Goal: Task Accomplishment & Management: Use online tool/utility

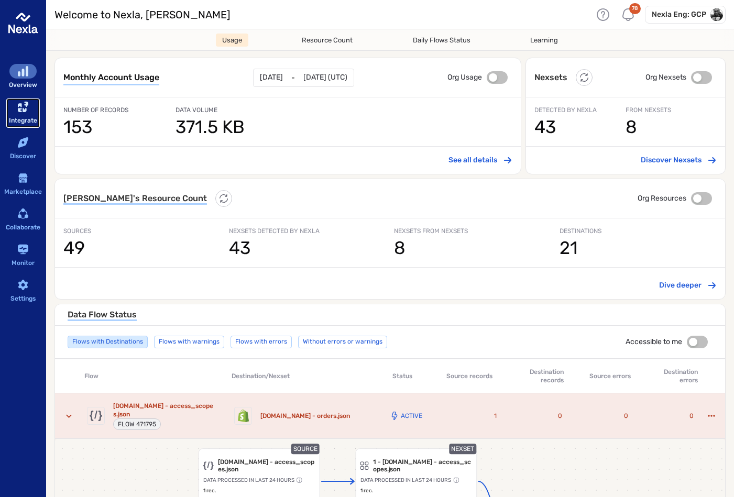
click at [11, 104] on div "sidebar-container" at bounding box center [22, 107] width 27 height 15
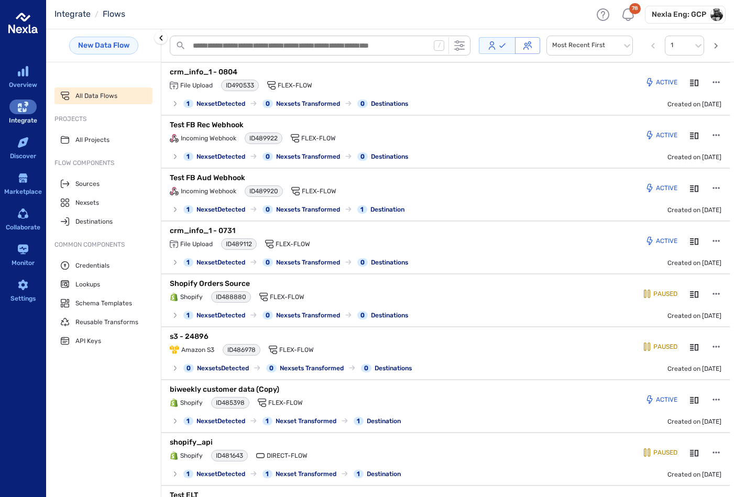
click at [114, 54] on div "New Data Flow" at bounding box center [103, 45] width 115 height 33
click at [117, 43] on link "New Data Flow" at bounding box center [103, 46] width 69 height 18
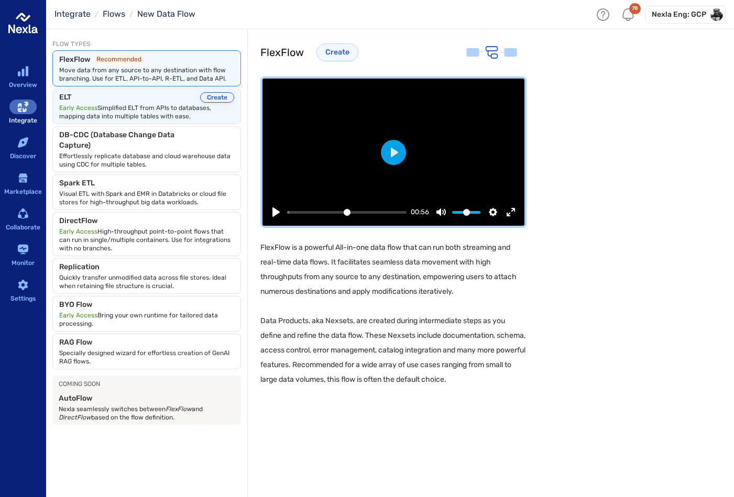
click at [218, 98] on button "Create" at bounding box center [217, 97] width 34 height 10
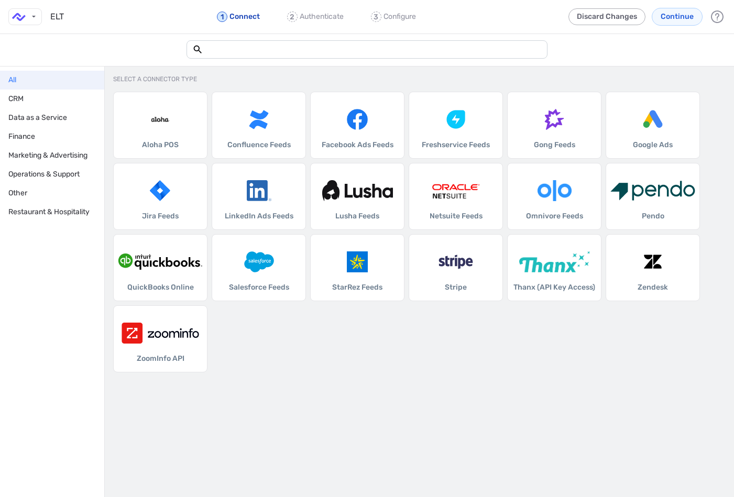
click at [323, 38] on div at bounding box center [367, 50] width 734 height 32
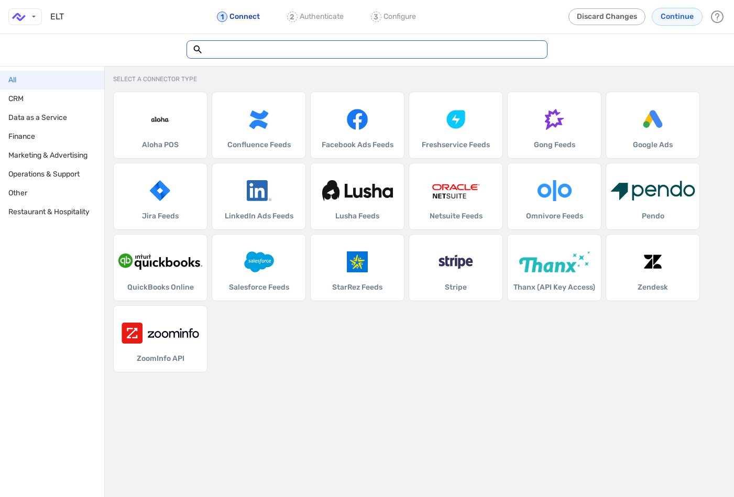
click at [316, 52] on input "text" at bounding box center [372, 49] width 338 height 10
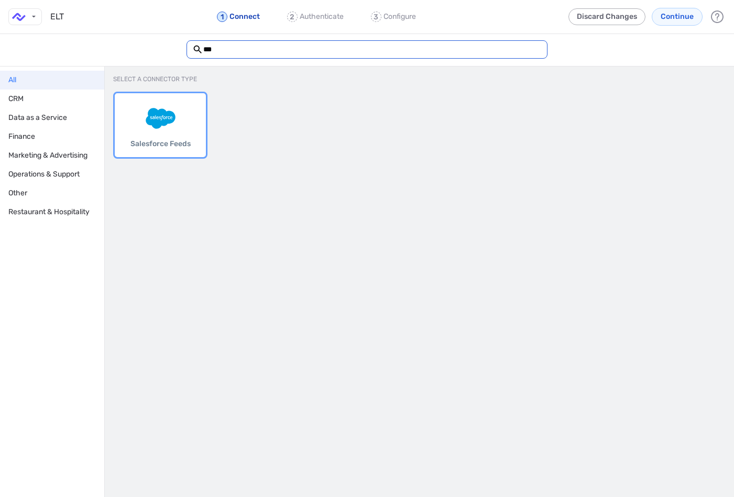
type input "***"
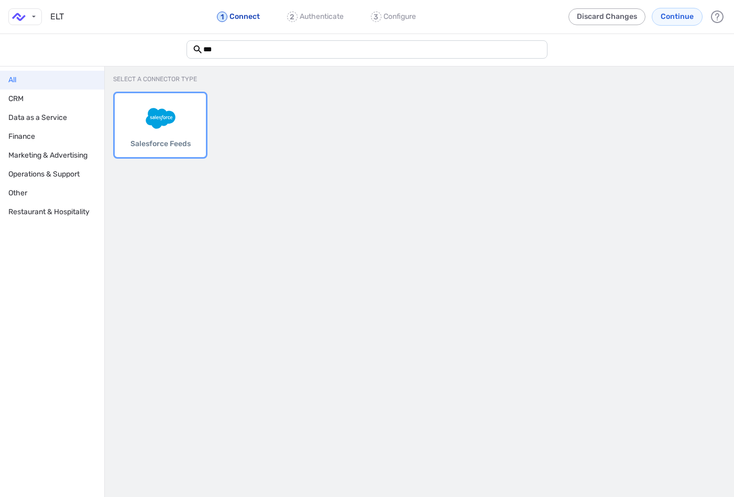
click at [171, 132] on div "Salesforce Feeds" at bounding box center [160, 125] width 83 height 56
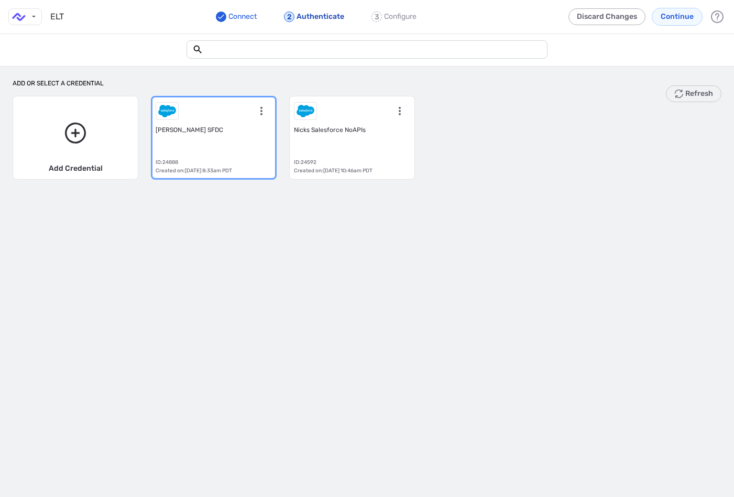
click at [243, 153] on div "[PERSON_NAME] SFDC ID: 24888 Created on: [DATE] 8:33am PDT" at bounding box center [214, 138] width 116 height 74
click at [667, 22] on button "Continue" at bounding box center [677, 17] width 51 height 18
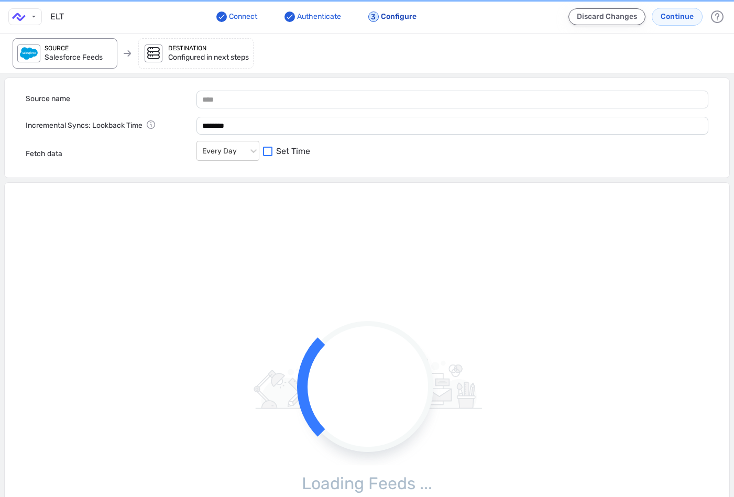
click at [623, 21] on button "Discard Changes" at bounding box center [606, 16] width 77 height 17
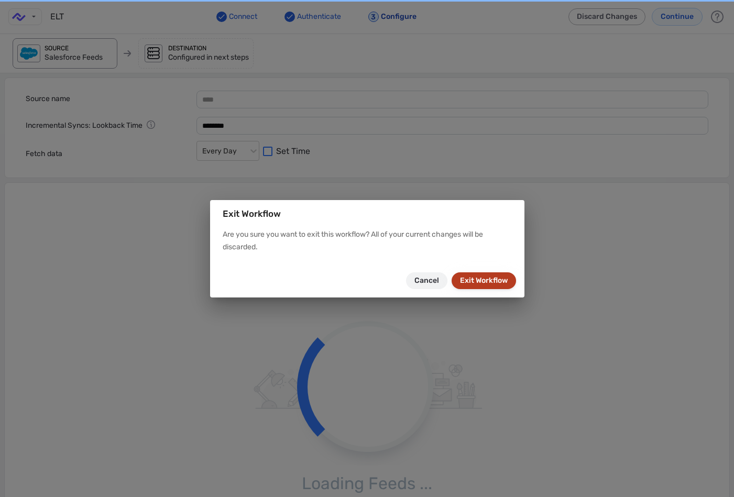
click at [470, 281] on button "Exit Workflow" at bounding box center [484, 280] width 64 height 17
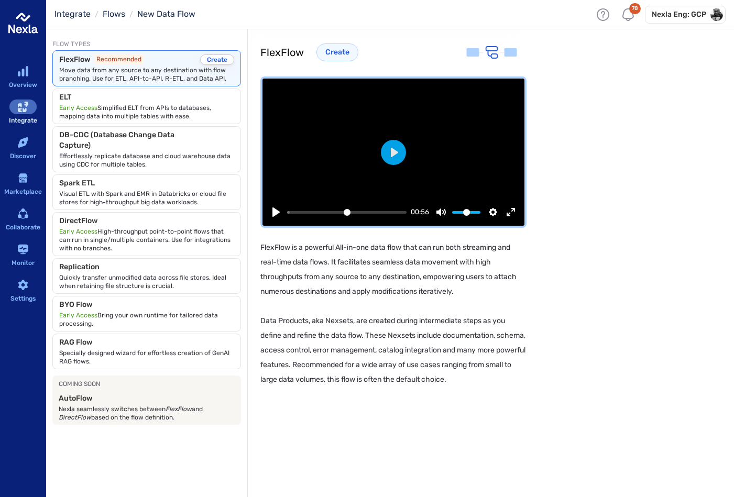
click at [217, 52] on div "FlexFlow Recommended Create Move data from any source to any destination with f…" at bounding box center [147, 68] width 188 height 35
click at [217, 58] on button "Create" at bounding box center [217, 59] width 34 height 10
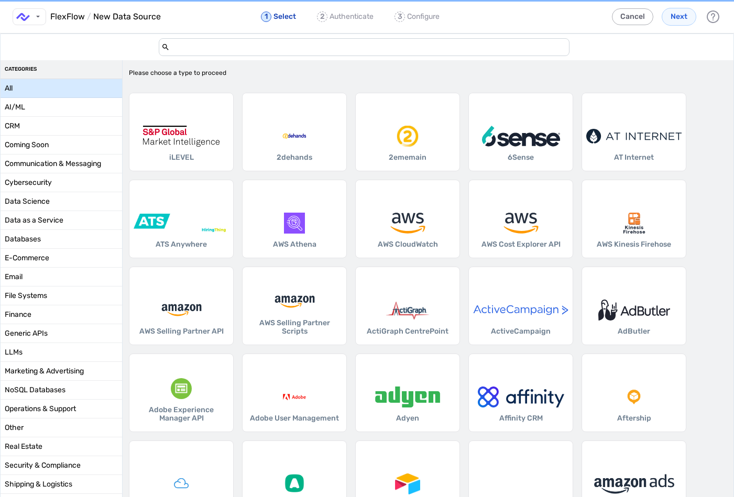
click at [258, 44] on input "add-data-source-form-container" at bounding box center [368, 47] width 397 height 17
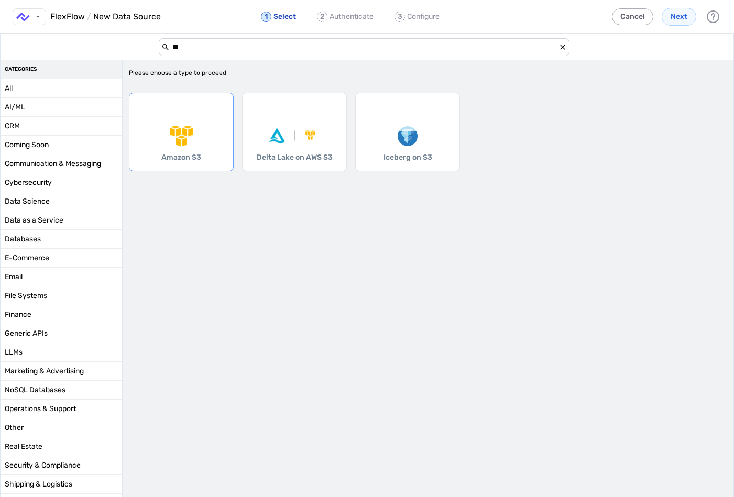
type input "**"
click at [191, 118] on div "Amazon S3" at bounding box center [181, 132] width 105 height 79
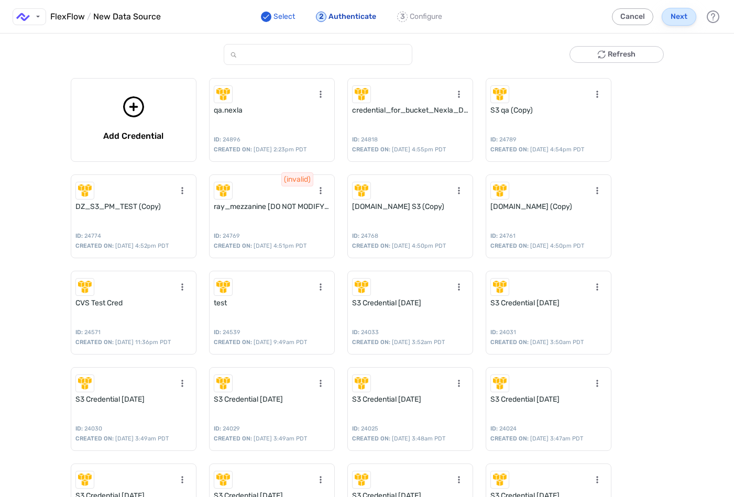
click at [680, 19] on span "Next" at bounding box center [678, 17] width 17 height 10
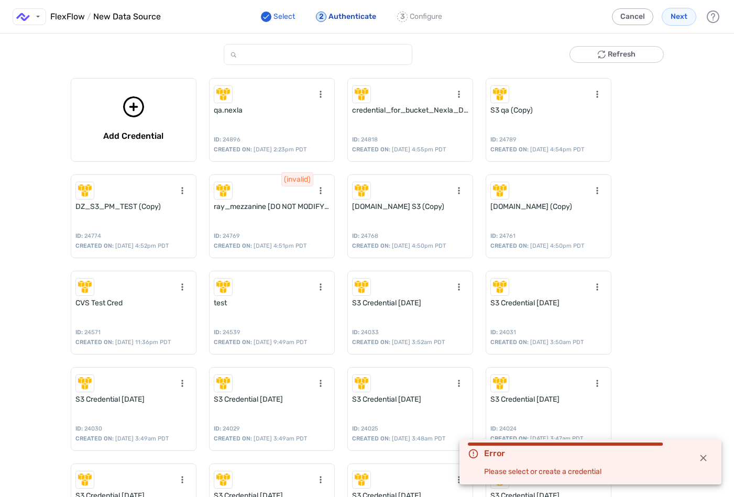
click at [700, 452] on button "form-error-component" at bounding box center [702, 457] width 19 height 19
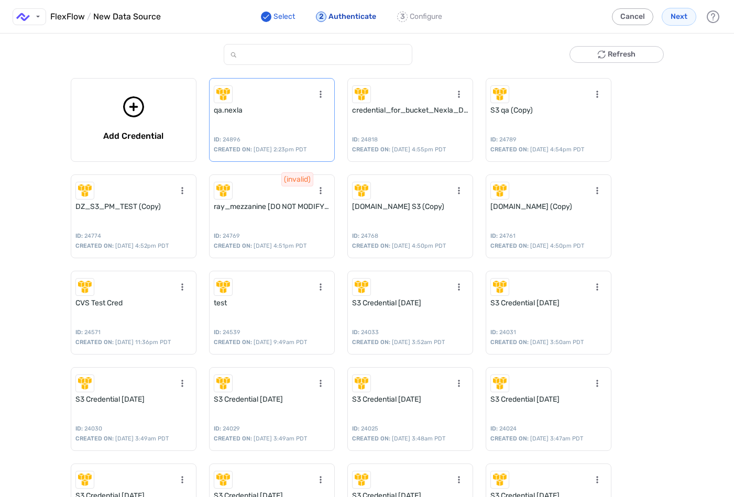
click at [283, 119] on div "qa.nexla ID: 24896 CREATED ON: [DATE] 2:23pm PDT" at bounding box center [272, 120] width 126 height 84
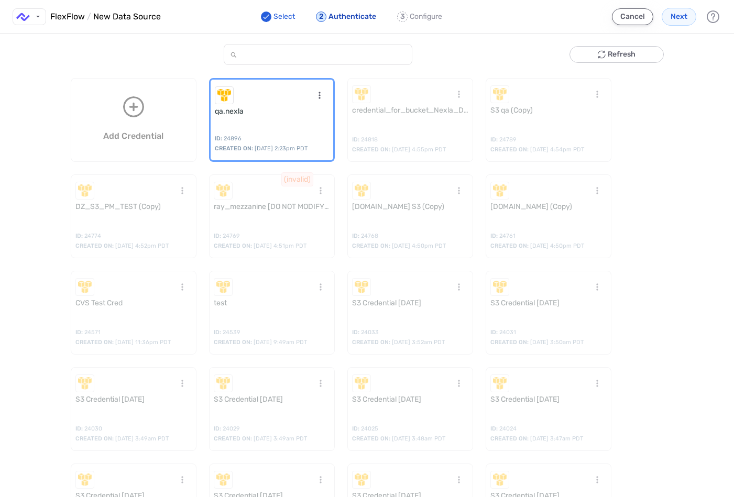
click at [625, 18] on button "Cancel" at bounding box center [632, 16] width 41 height 17
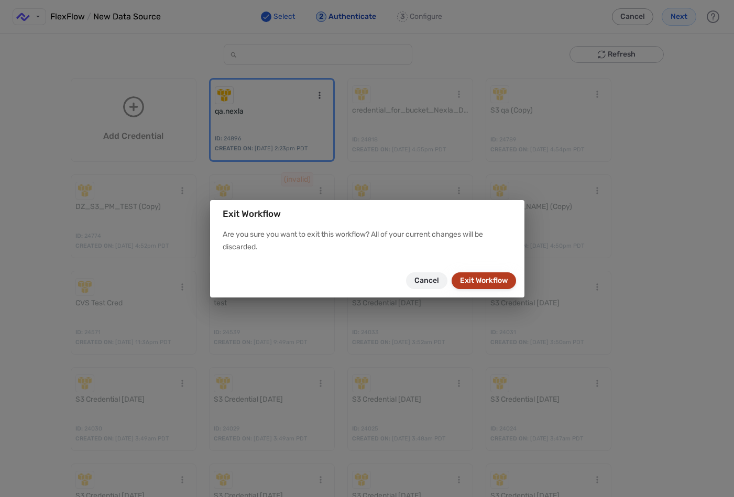
click at [495, 273] on button "Exit Workflow" at bounding box center [484, 280] width 64 height 17
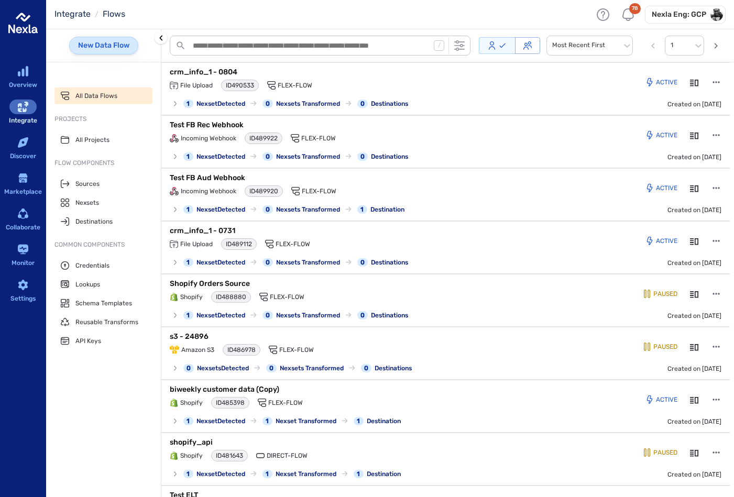
click at [113, 48] on link "New Data Flow" at bounding box center [103, 46] width 69 height 18
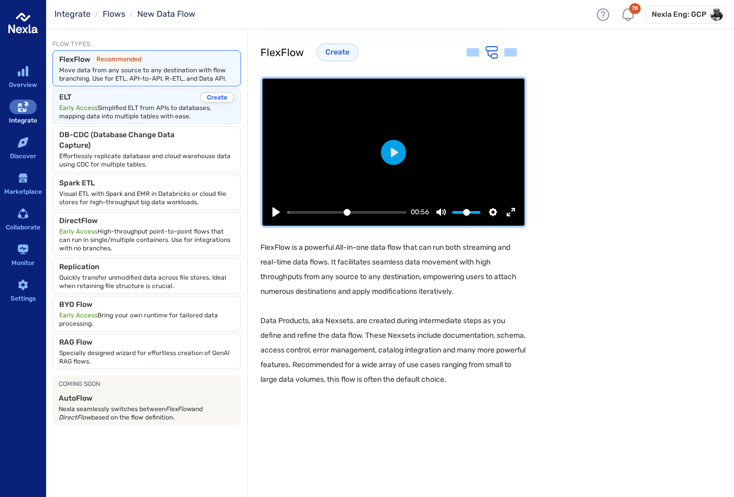
click at [218, 104] on span "Early Access Simplified ELT from APIs to databases, mapping data into multiple …" at bounding box center [146, 112] width 175 height 17
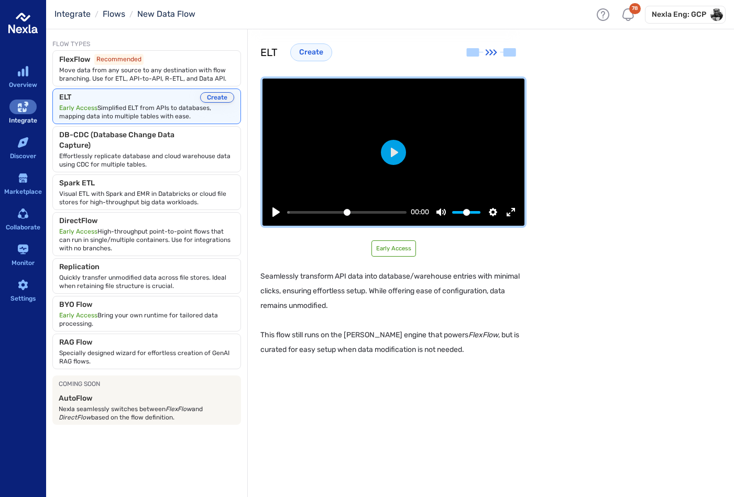
click at [218, 96] on button "Create" at bounding box center [217, 97] width 34 height 10
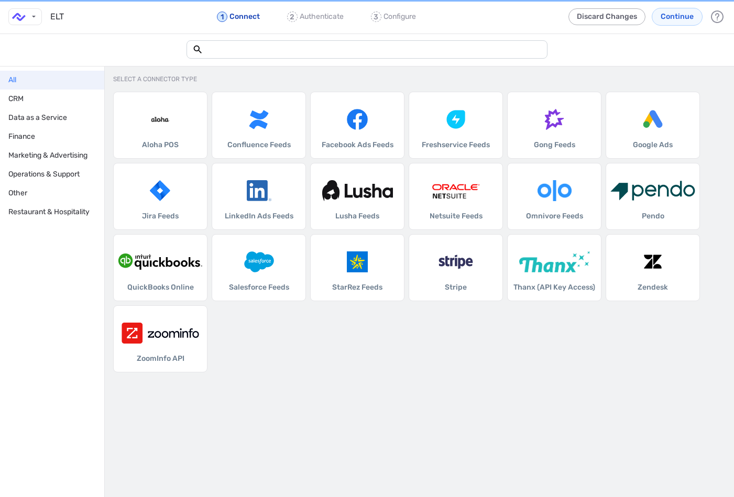
click at [272, 30] on div ".st0 { fill: #6254ff; } ELT 1 Connect 2 Authenticate 3 Configure Discard Change…" at bounding box center [367, 17] width 734 height 34
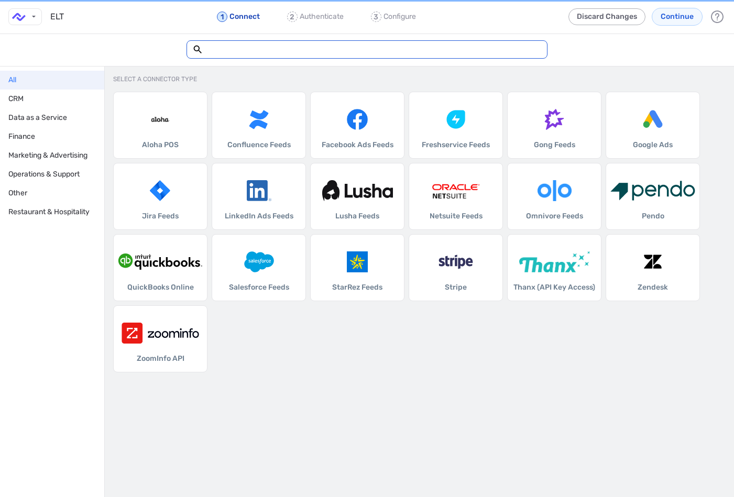
click at [254, 50] on input "text" at bounding box center [372, 49] width 338 height 10
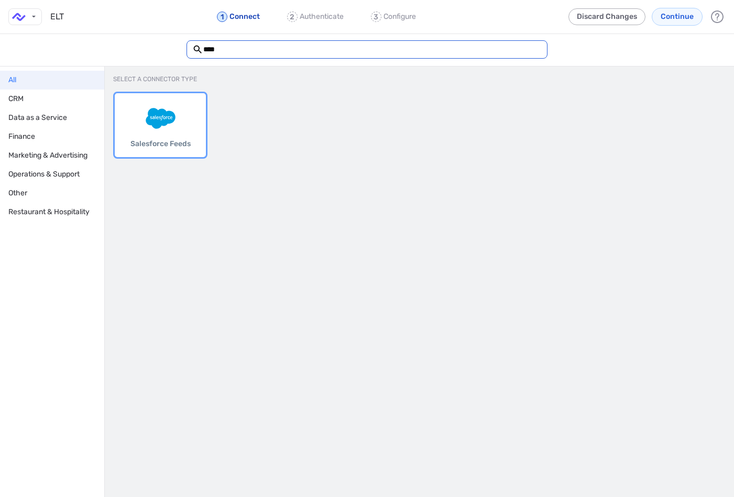
type input "****"
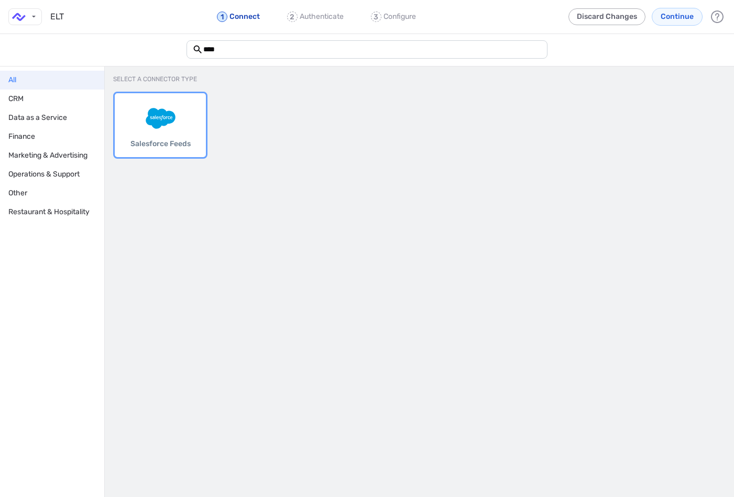
click at [182, 114] on div at bounding box center [160, 118] width 83 height 21
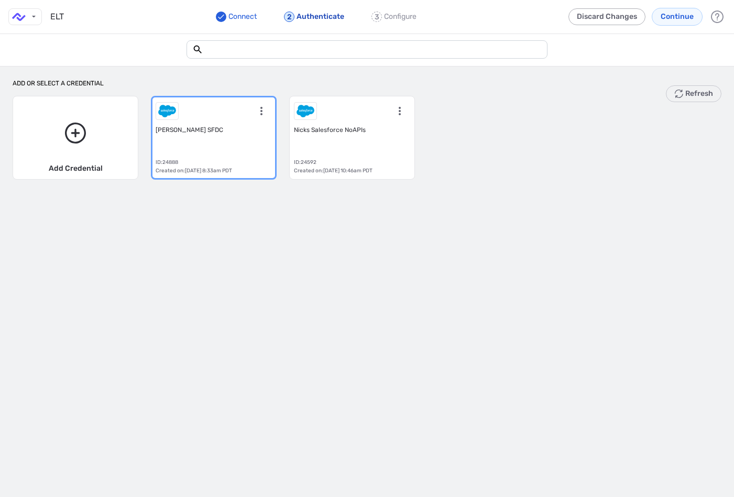
click at [236, 142] on div "[PERSON_NAME] SFDC ID: 24888 Created on: [DATE] 8:33am PDT" at bounding box center [214, 138] width 116 height 74
click at [369, 133] on span "Nicks Salesforce NoAPIs" at bounding box center [352, 130] width 116 height 8
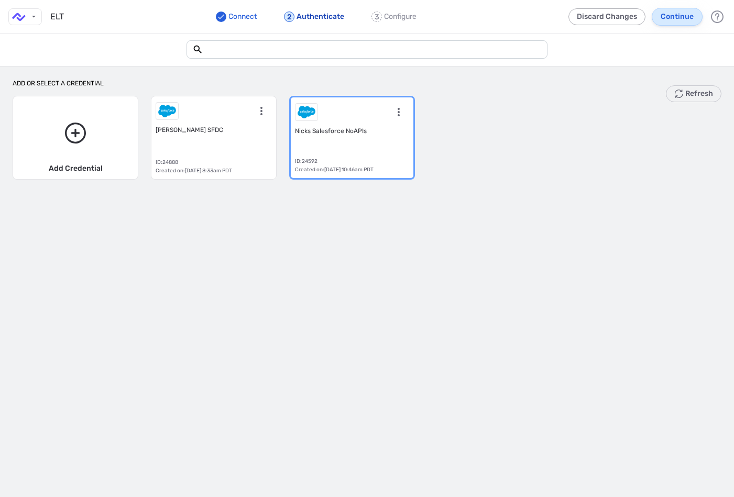
click at [668, 19] on button "Continue" at bounding box center [677, 17] width 51 height 18
